Goal: Task Accomplishment & Management: Complete application form

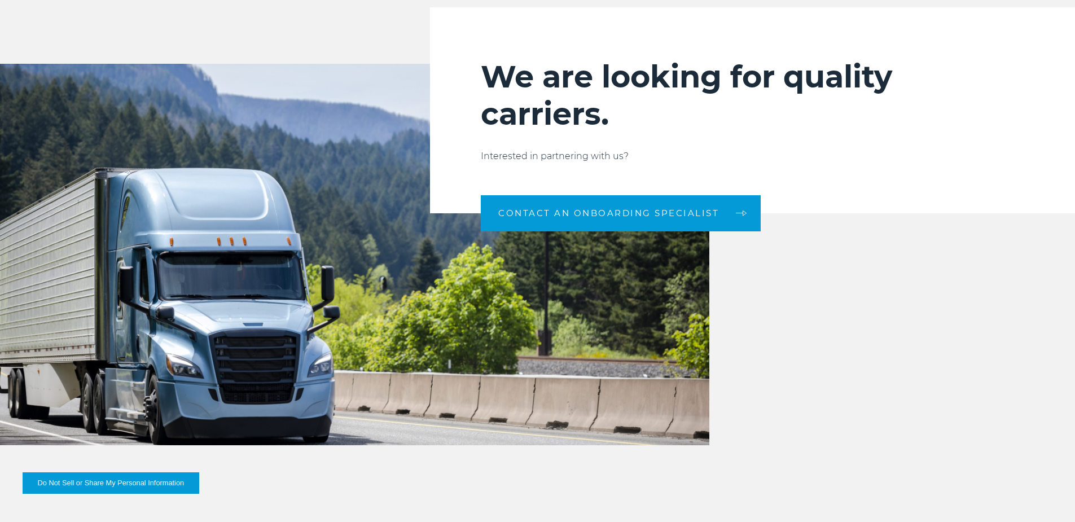
scroll to position [1185, 0]
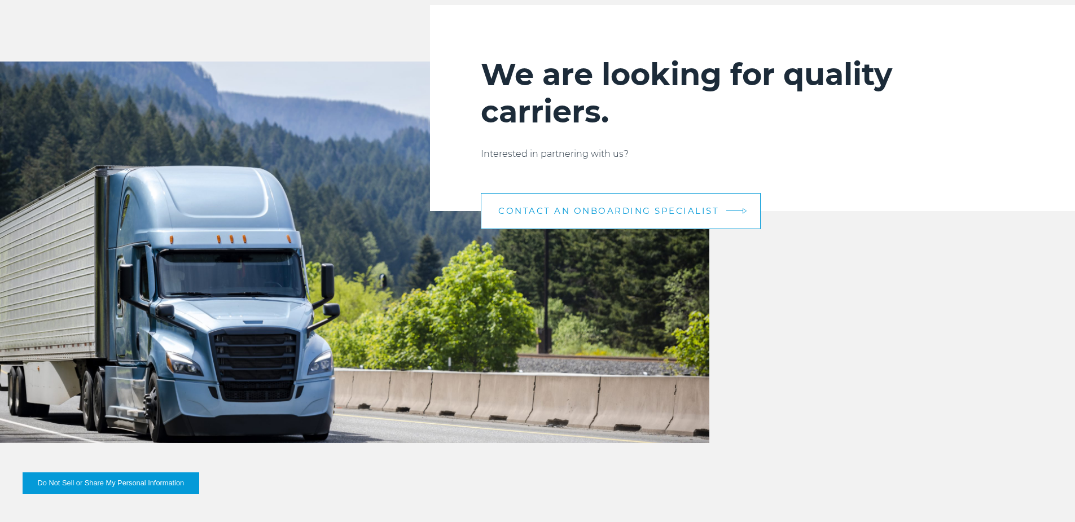
click at [559, 215] on span "CONTACT AN ONBOARDING SPECIALIST" at bounding box center [608, 211] width 221 height 8
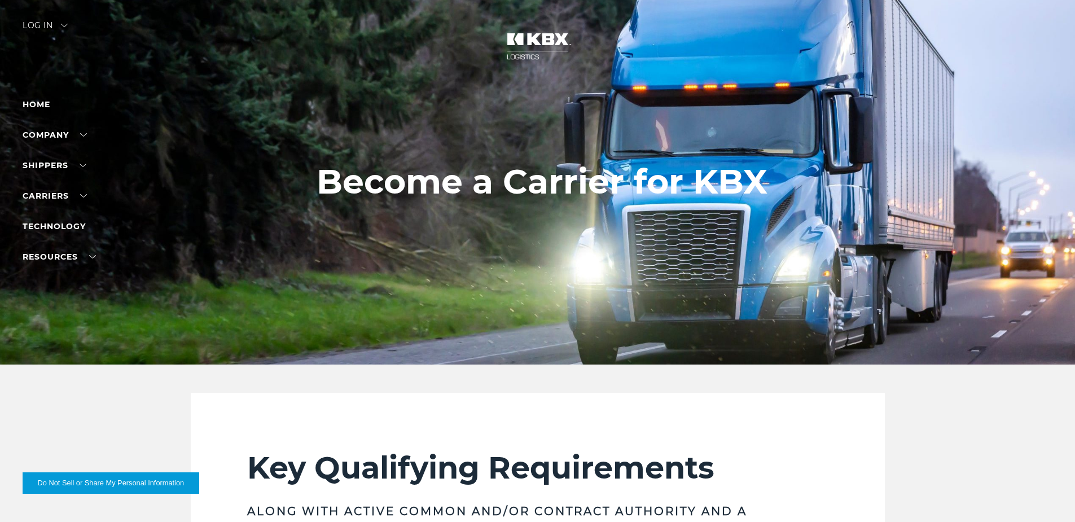
scroll to position [0, 0]
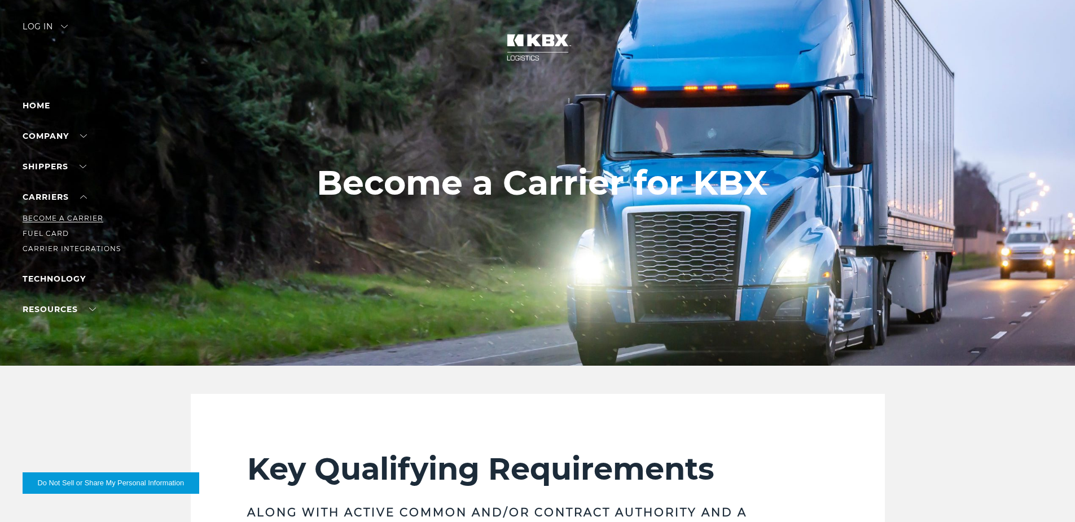
click at [58, 218] on link "Become a Carrier" at bounding box center [63, 218] width 81 height 8
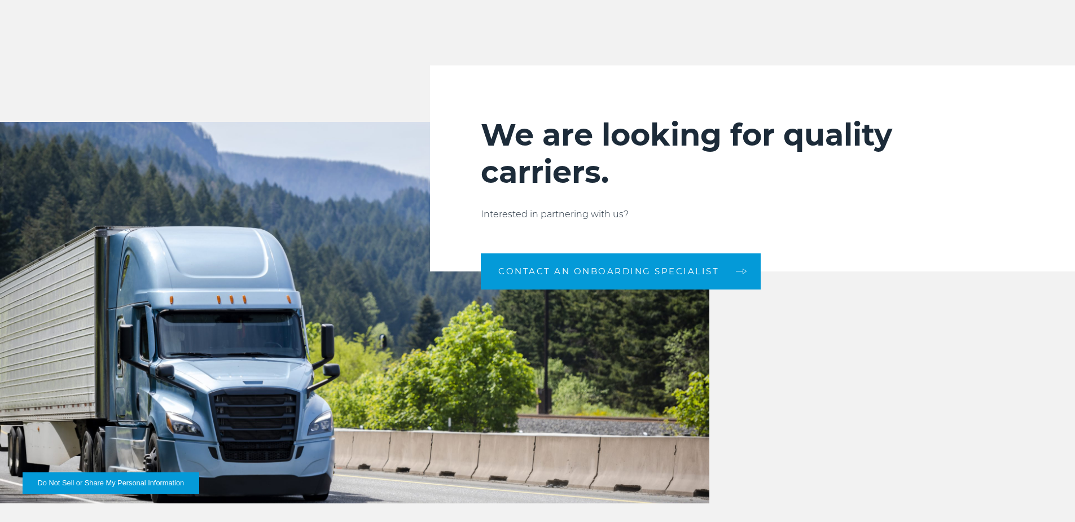
scroll to position [1128, 0]
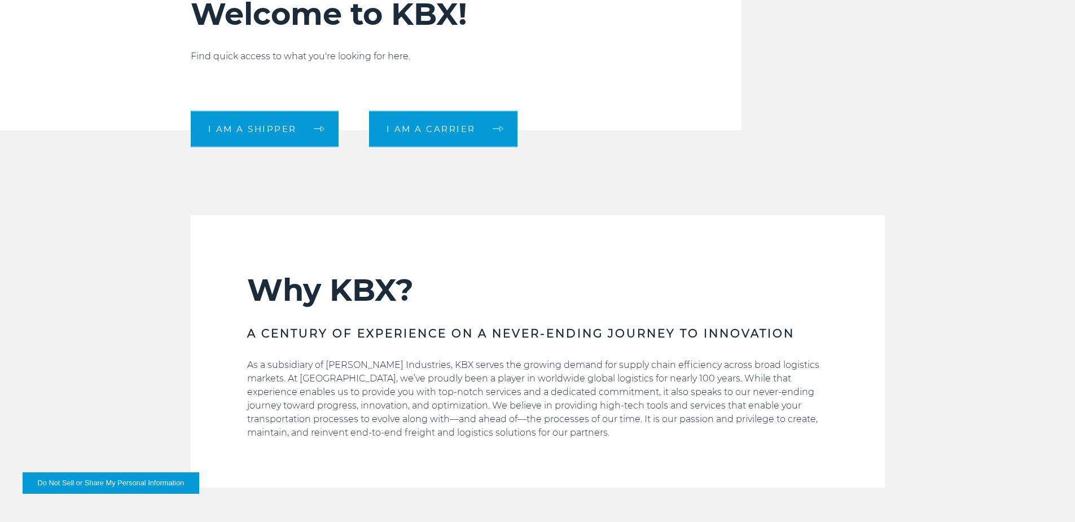
scroll to position [451, 0]
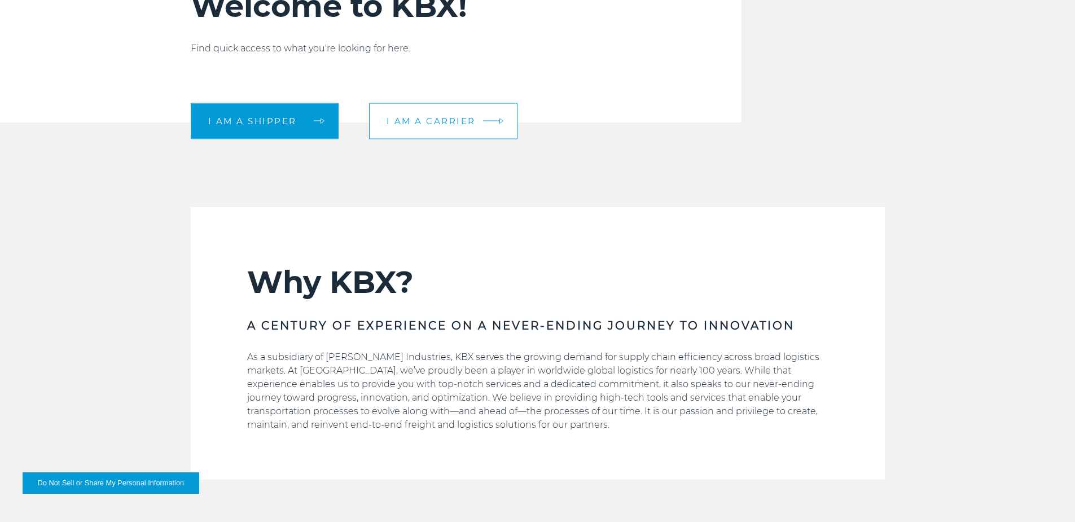
click at [449, 125] on span "I am a carrier" at bounding box center [430, 121] width 89 height 8
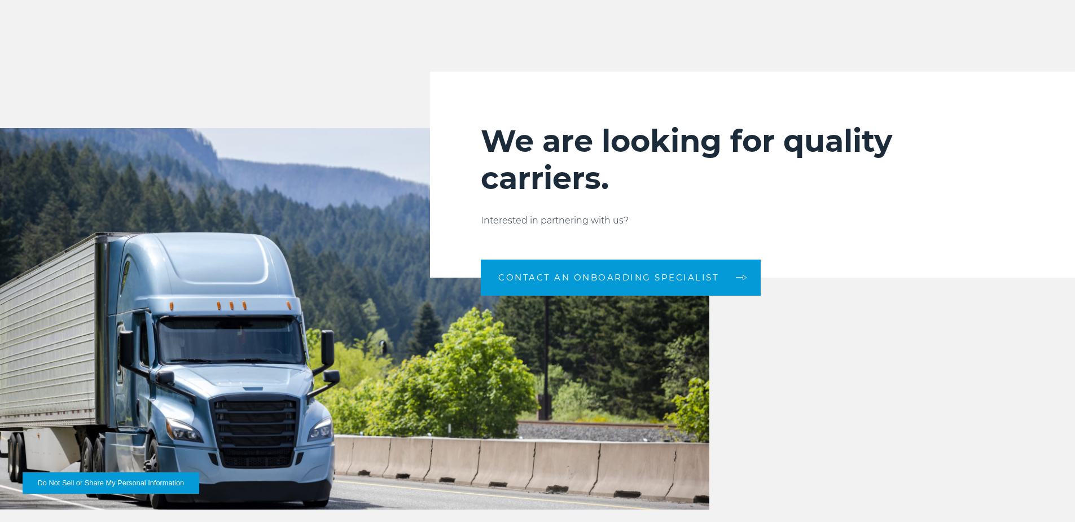
scroll to position [1128, 0]
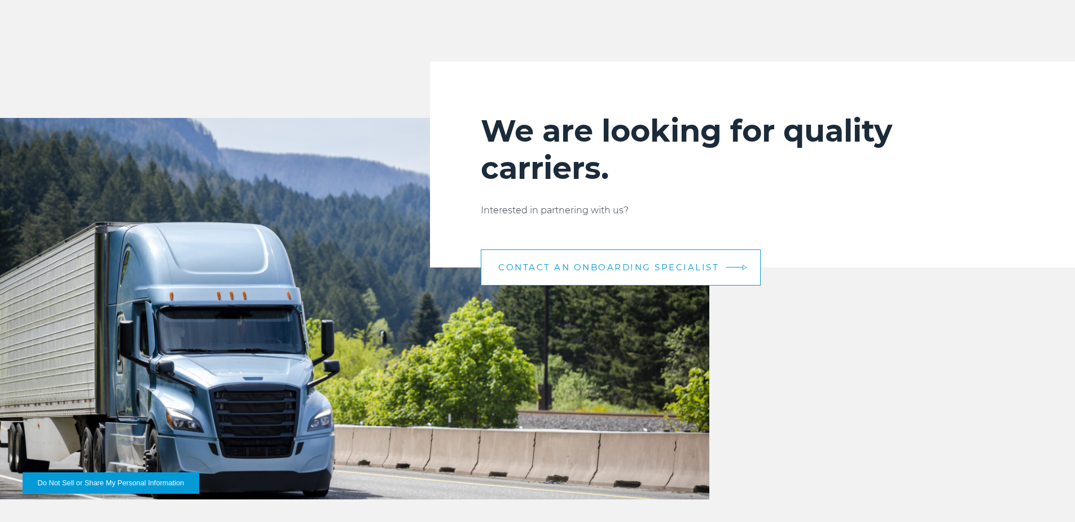
click at [616, 275] on link "CONTACT AN ONBOARDING SPECIALIST" at bounding box center [621, 267] width 280 height 36
click at [632, 260] on link "CONTACT AN ONBOARDING SPECIALIST" at bounding box center [621, 267] width 280 height 36
